Goal: Task Accomplishment & Management: Manage account settings

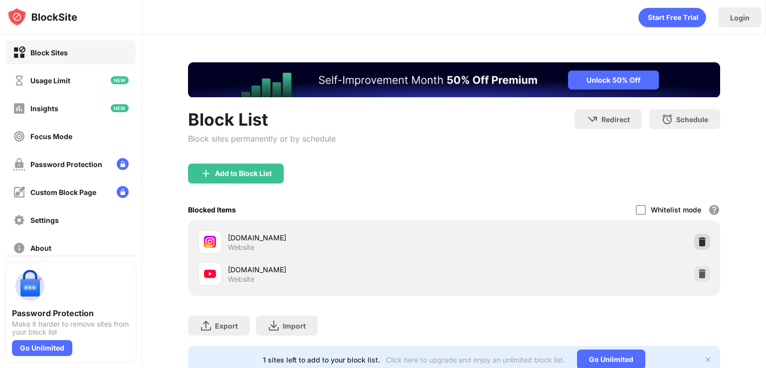
click at [697, 242] on img at bounding box center [702, 242] width 10 height 10
click at [694, 266] on div at bounding box center [702, 274] width 16 height 16
